Goal: Find specific page/section: Find specific page/section

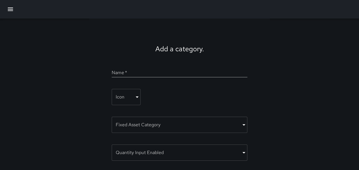
click at [79, 53] on div "Add a category. Name   * Icon ​ ​ Fixed Asset Category ​ ​ Quantity Input Enabl…" at bounding box center [179, 106] width 359 height 175
click at [12, 9] on icon "button" at bounding box center [10, 9] width 5 height 3
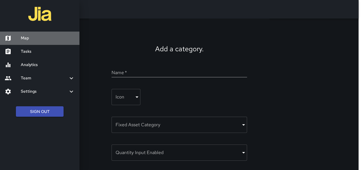
click at [32, 40] on h6 "Map" at bounding box center [48, 38] width 54 height 6
